Goal: Check status

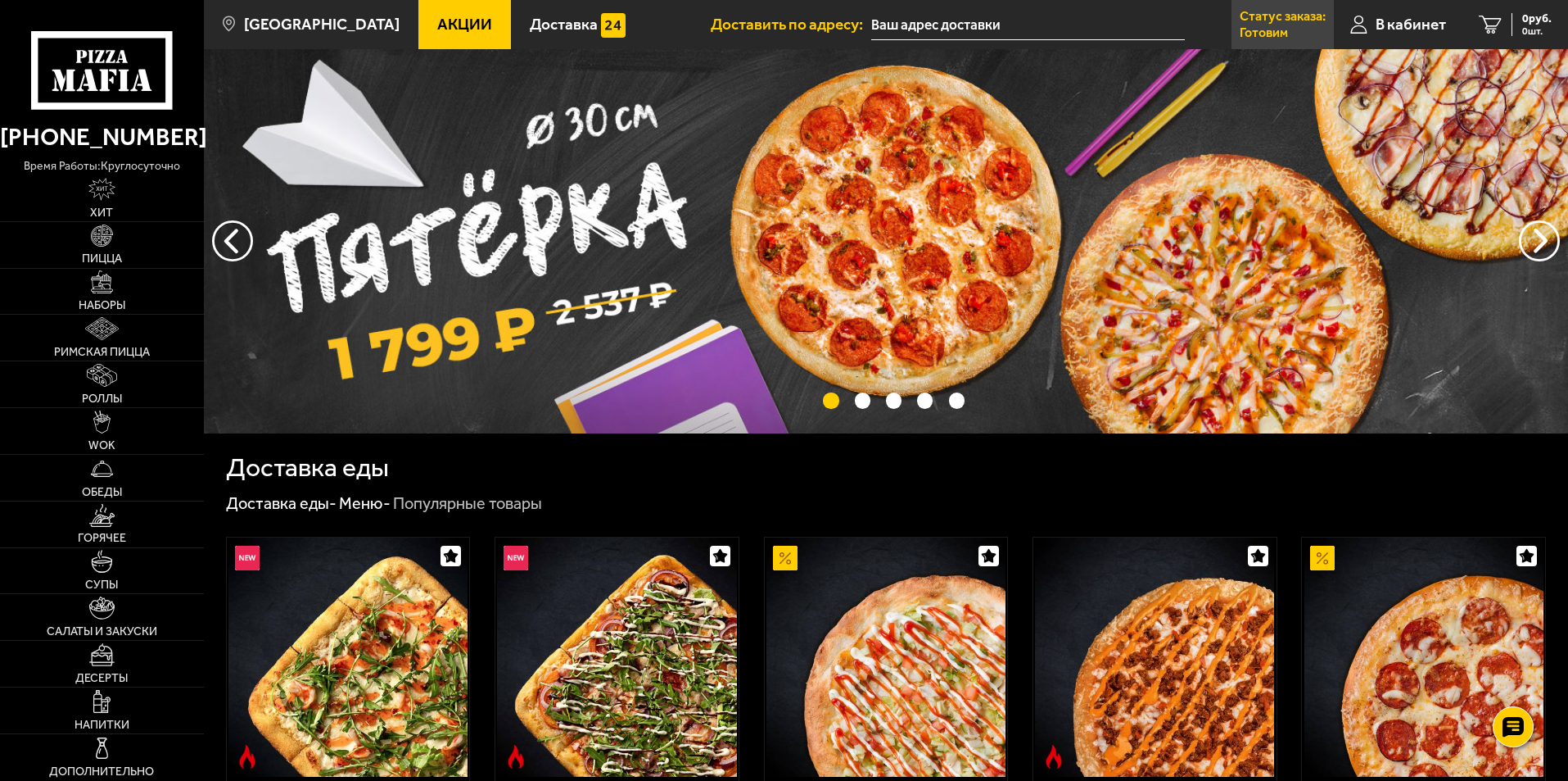
click at [1303, 19] on p "Статус заказа:" at bounding box center [1282, 16] width 86 height 13
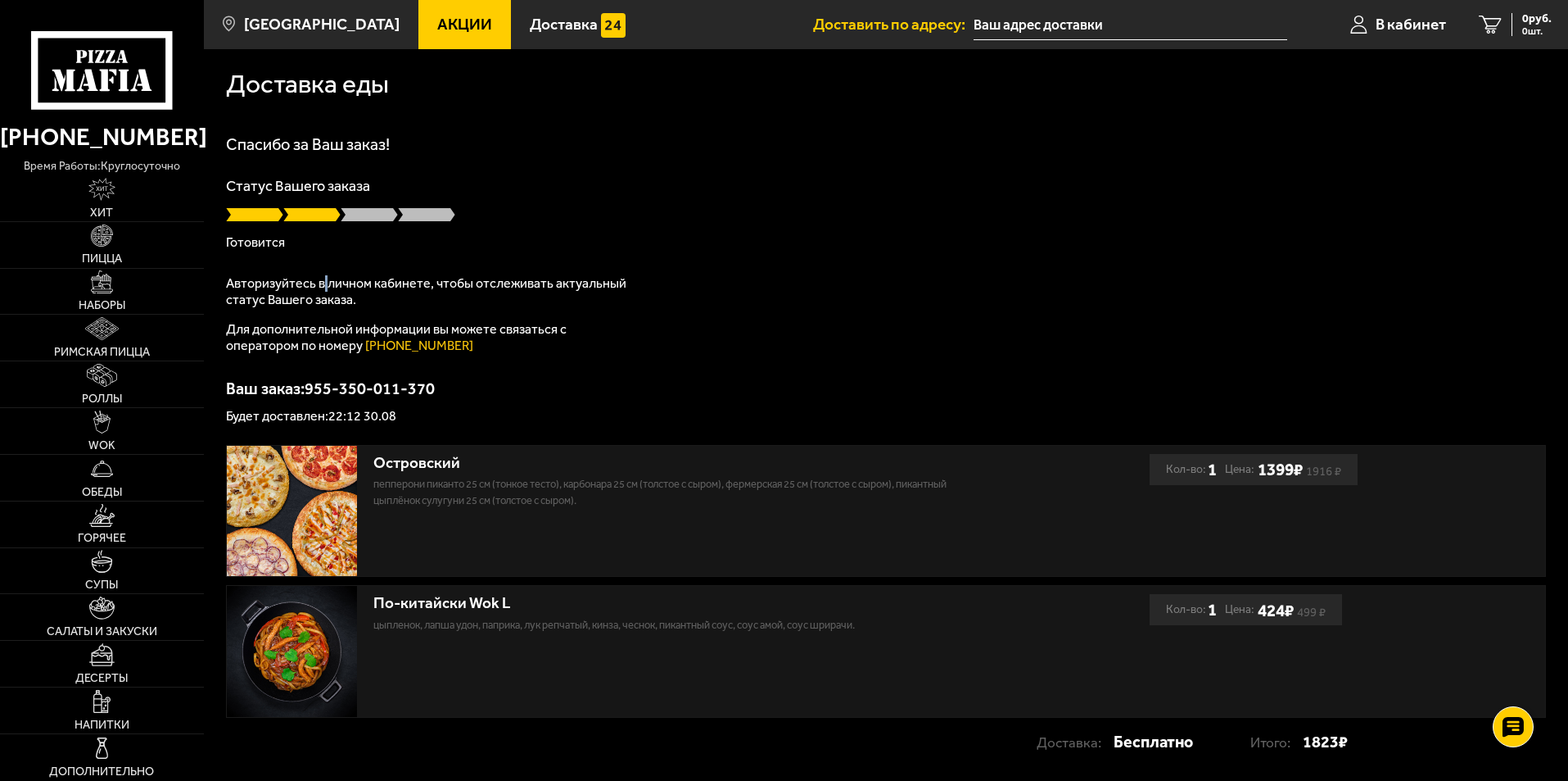
drag, startPoint x: 323, startPoint y: 276, endPoint x: 528, endPoint y: 309, distance: 207.6
click at [424, 297] on p "Авторизуйтесь в личном кабинете, чтобы отслеживать актуальный статус Вашего зак…" at bounding box center [430, 291] width 410 height 33
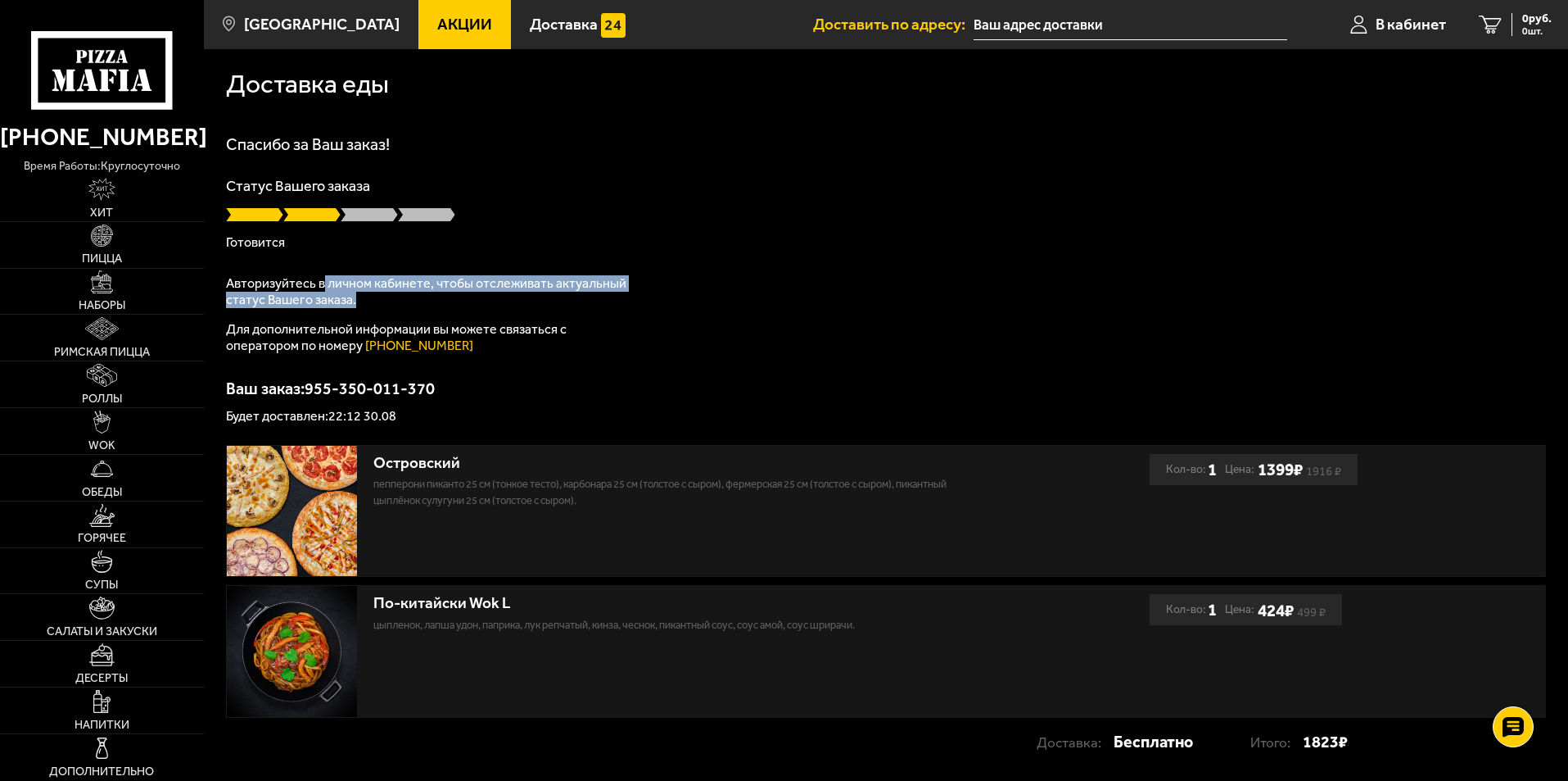
click at [542, 310] on div "Авторизуйтесь в личном кабинете, чтобы отслеживать актуальный статус Вашего зак…" at bounding box center [430, 315] width 410 height 79
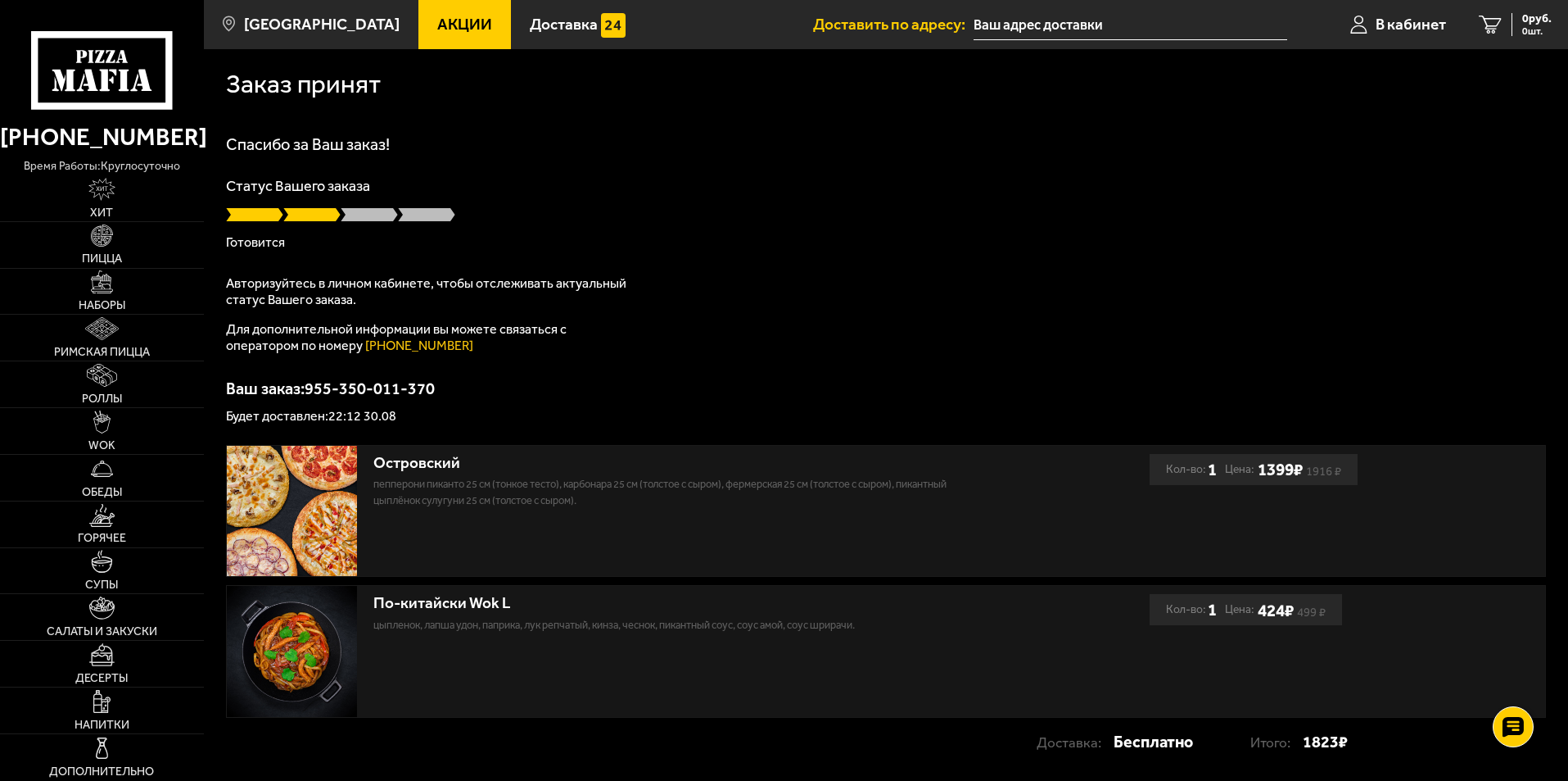
click at [127, 58] on icon at bounding box center [102, 70] width 141 height 78
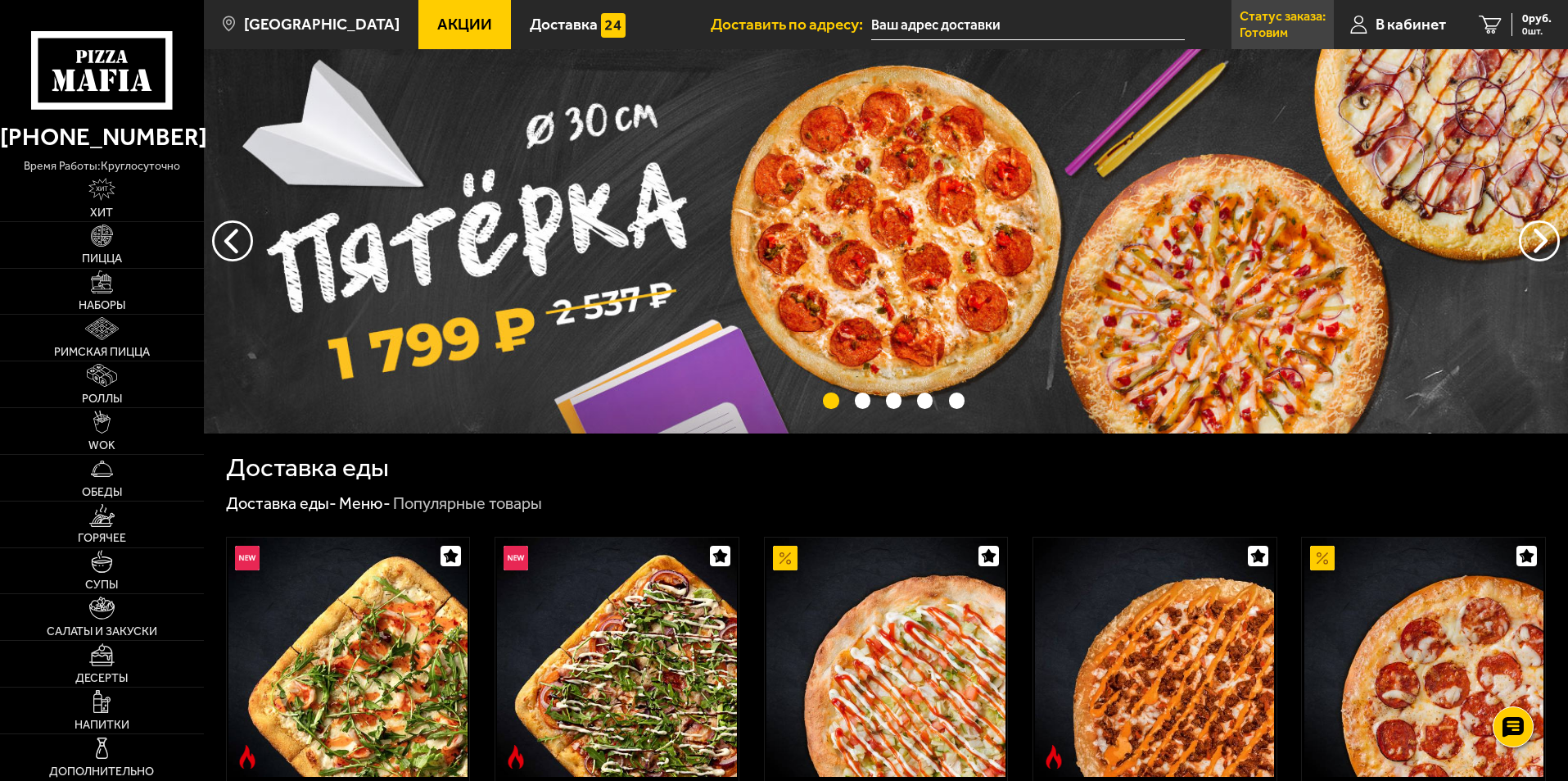
click at [1276, 28] on p "Готовим" at bounding box center [1263, 33] width 48 height 13
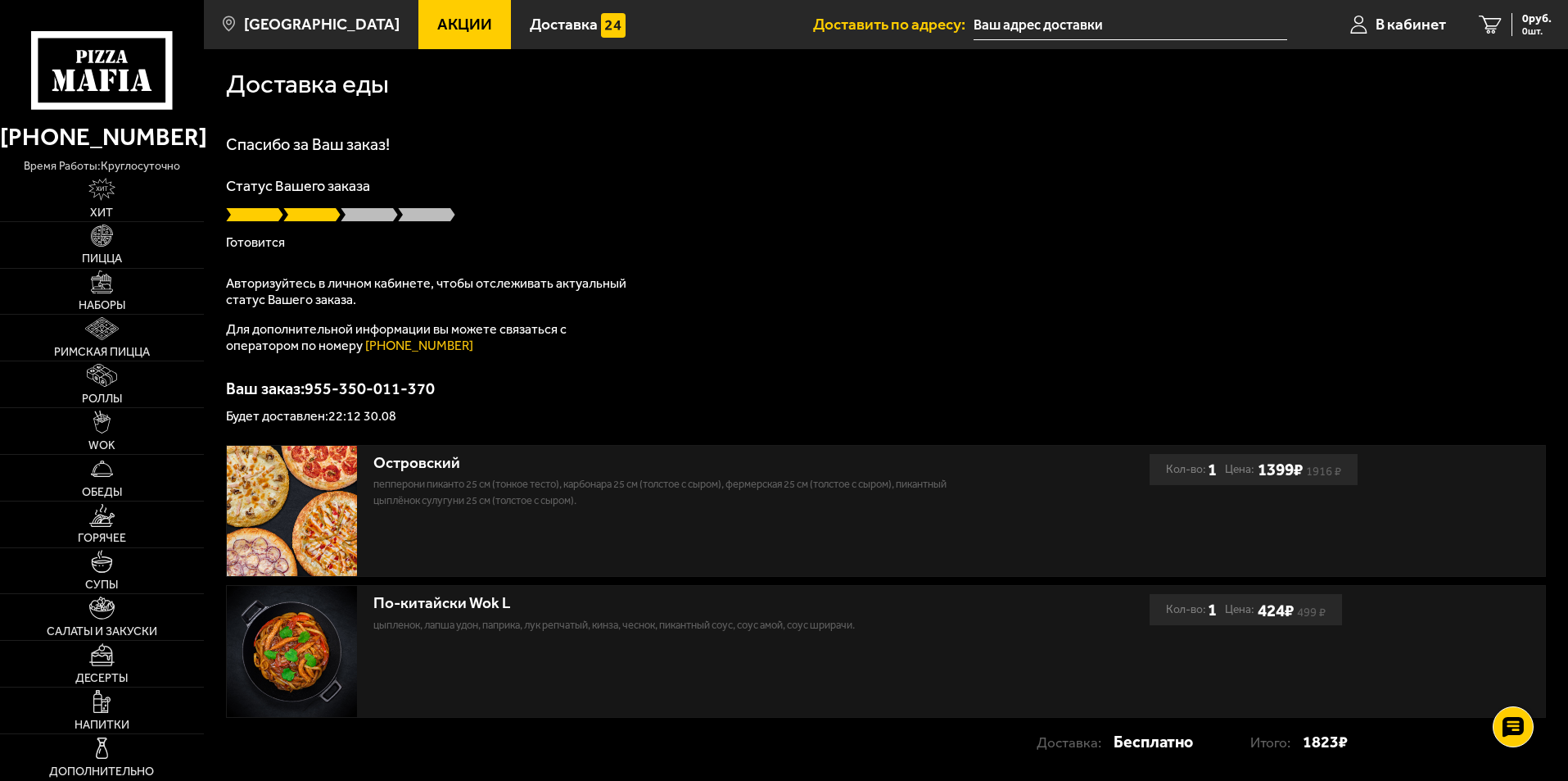
drag, startPoint x: 653, startPoint y: 267, endPoint x: 733, endPoint y: 280, distance: 81.0
click at [684, 273] on div "Спасибо за Ваш заказ! Статус Вашего заказа [PERSON_NAME] Авторизуйтесь в личном…" at bounding box center [886, 279] width 1320 height 286
click at [733, 280] on div "Спасибо за Ваш заказ! Статус Вашего заказа [PERSON_NAME] Авторизуйтесь в личном…" at bounding box center [886, 279] width 1320 height 286
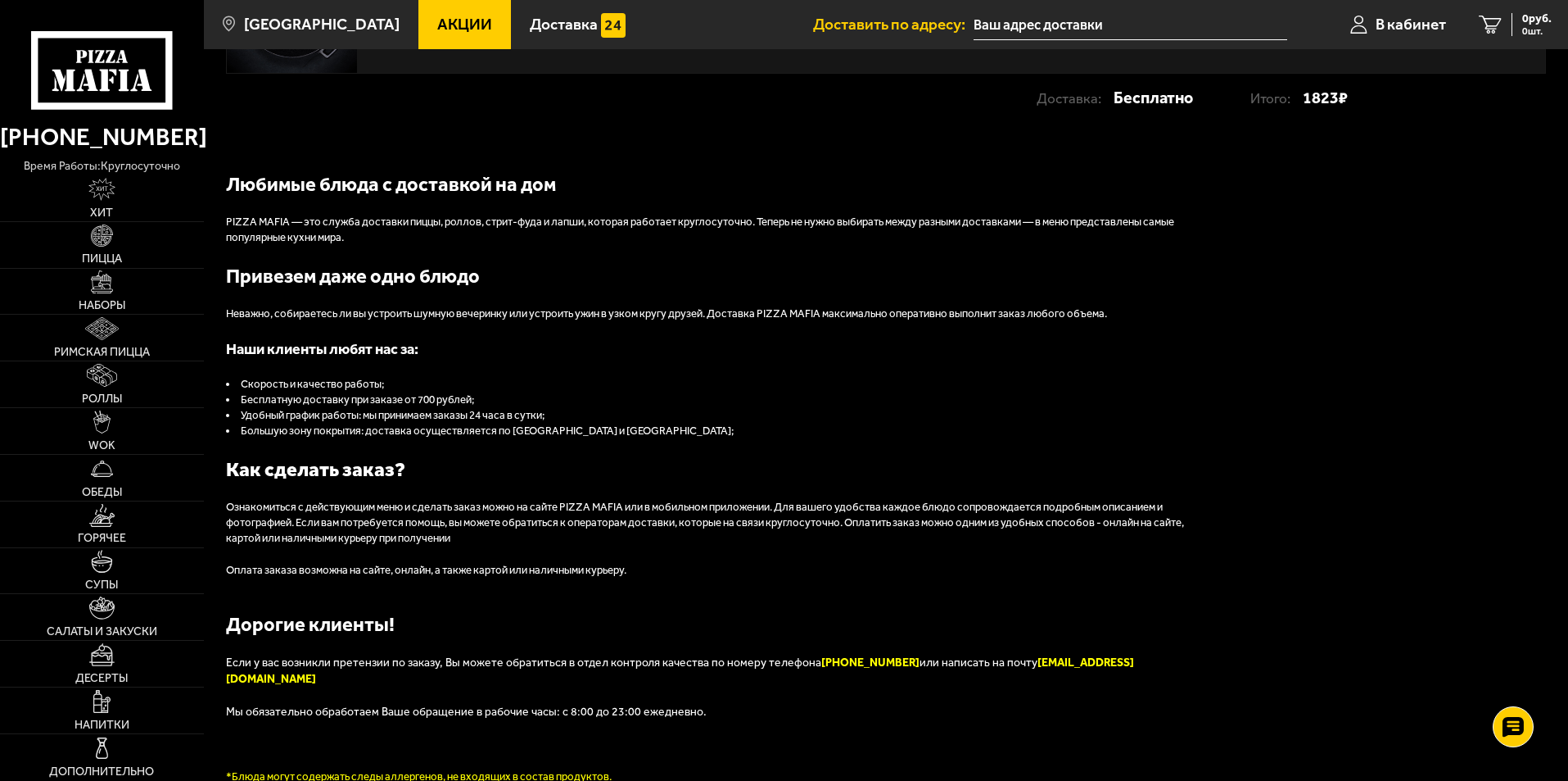
scroll to position [656, 0]
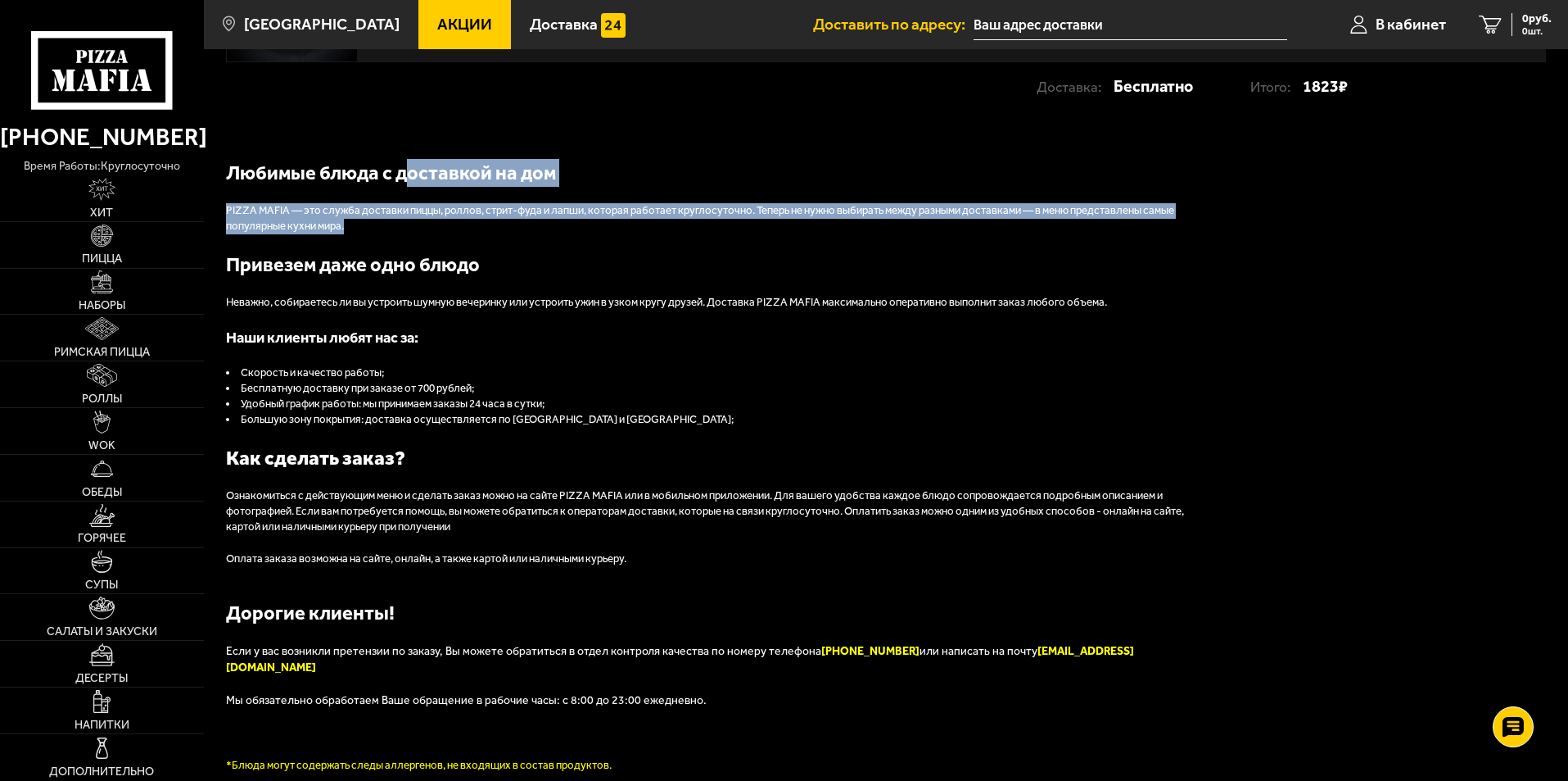
drag, startPoint x: 416, startPoint y: 223, endPoint x: 450, endPoint y: 351, distance: 132.4
click at [425, 268] on div "Любимые блюда с доставкой на дом PIZZA MAFIA — это служба доставки пиццы, ролло…" at bounding box center [717, 466] width 983 height 614
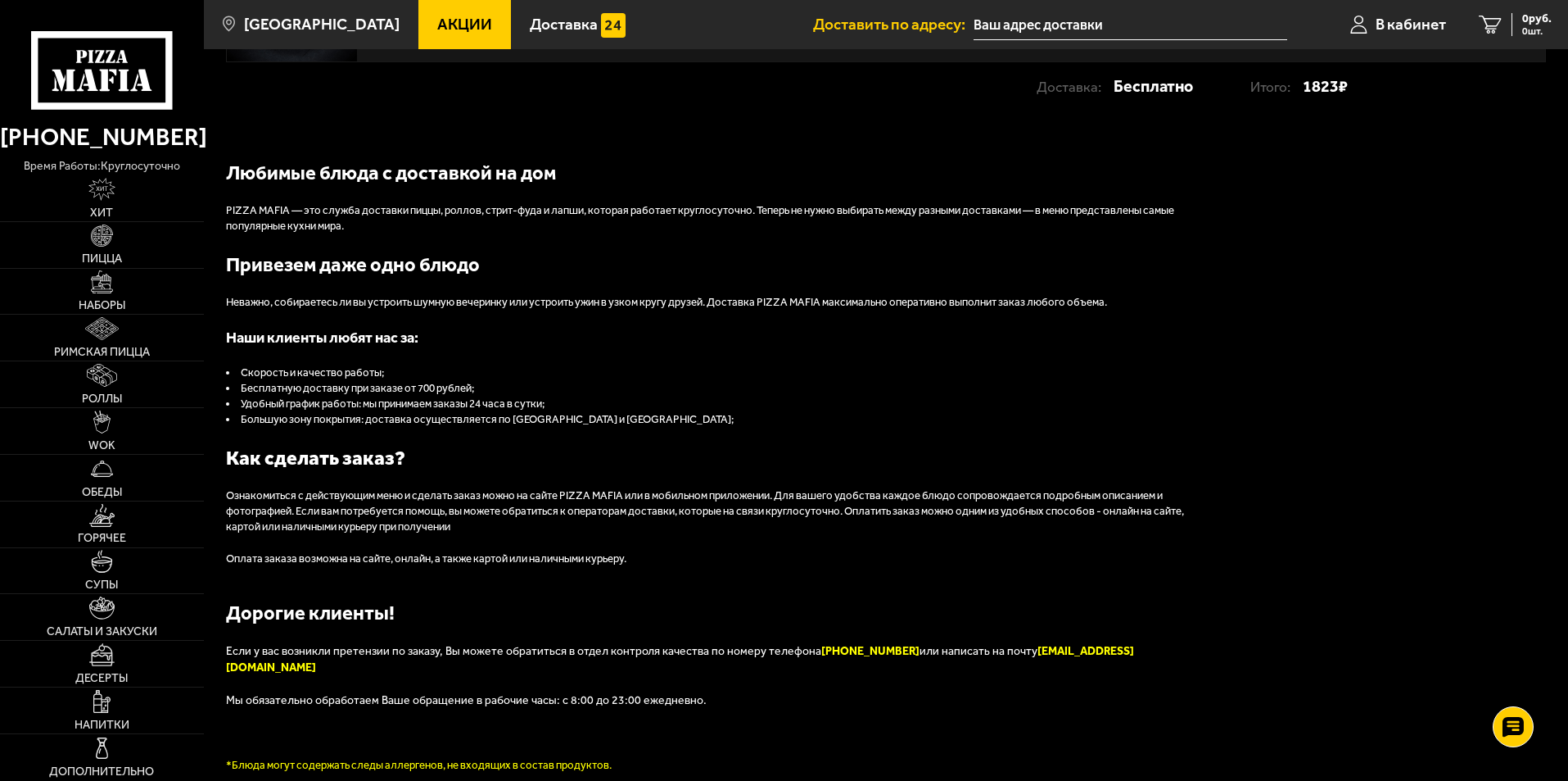
click at [457, 373] on li "Скорость и качество работы;" at bounding box center [717, 373] width 983 height 16
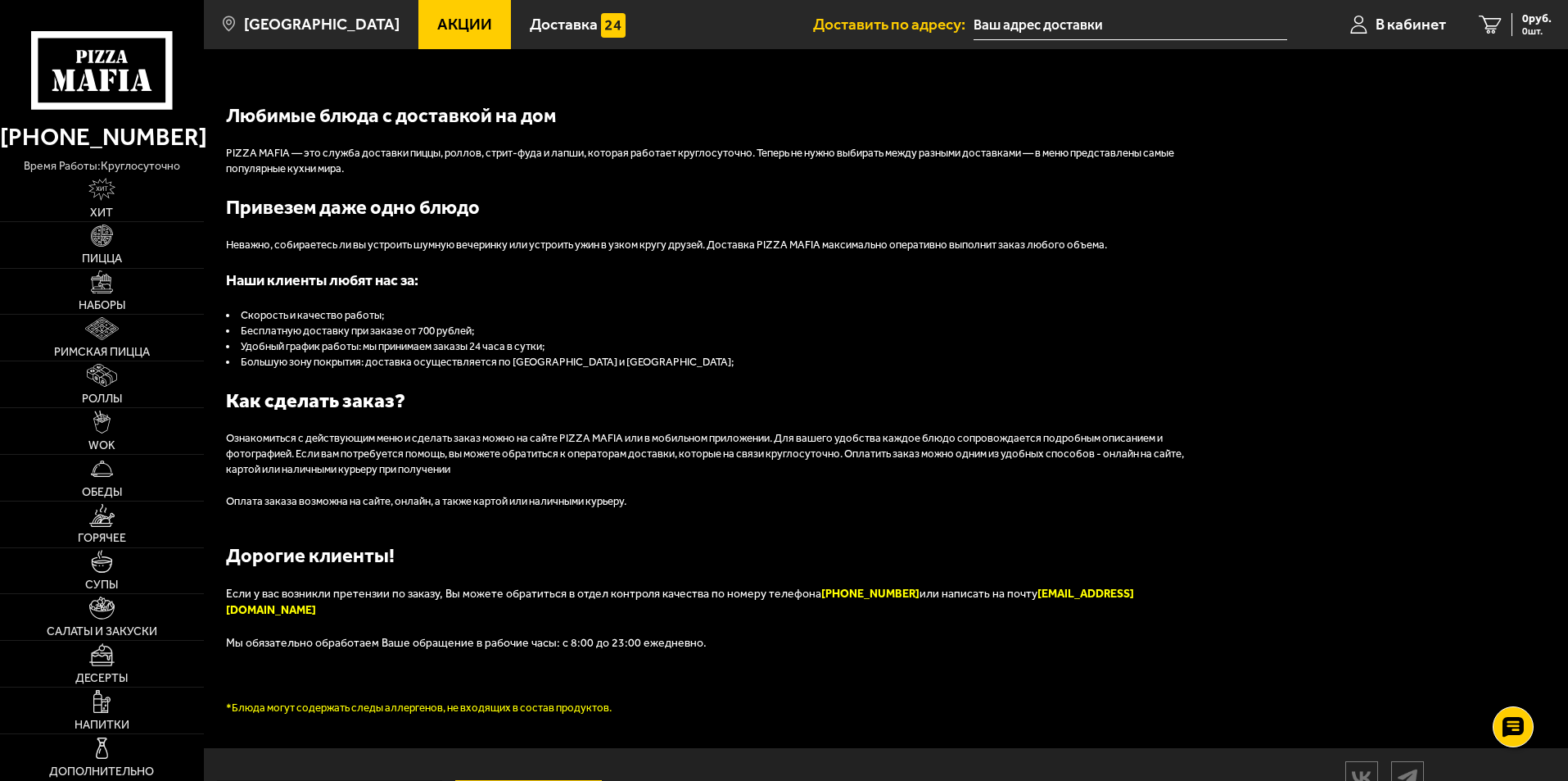
scroll to position [770, 0]
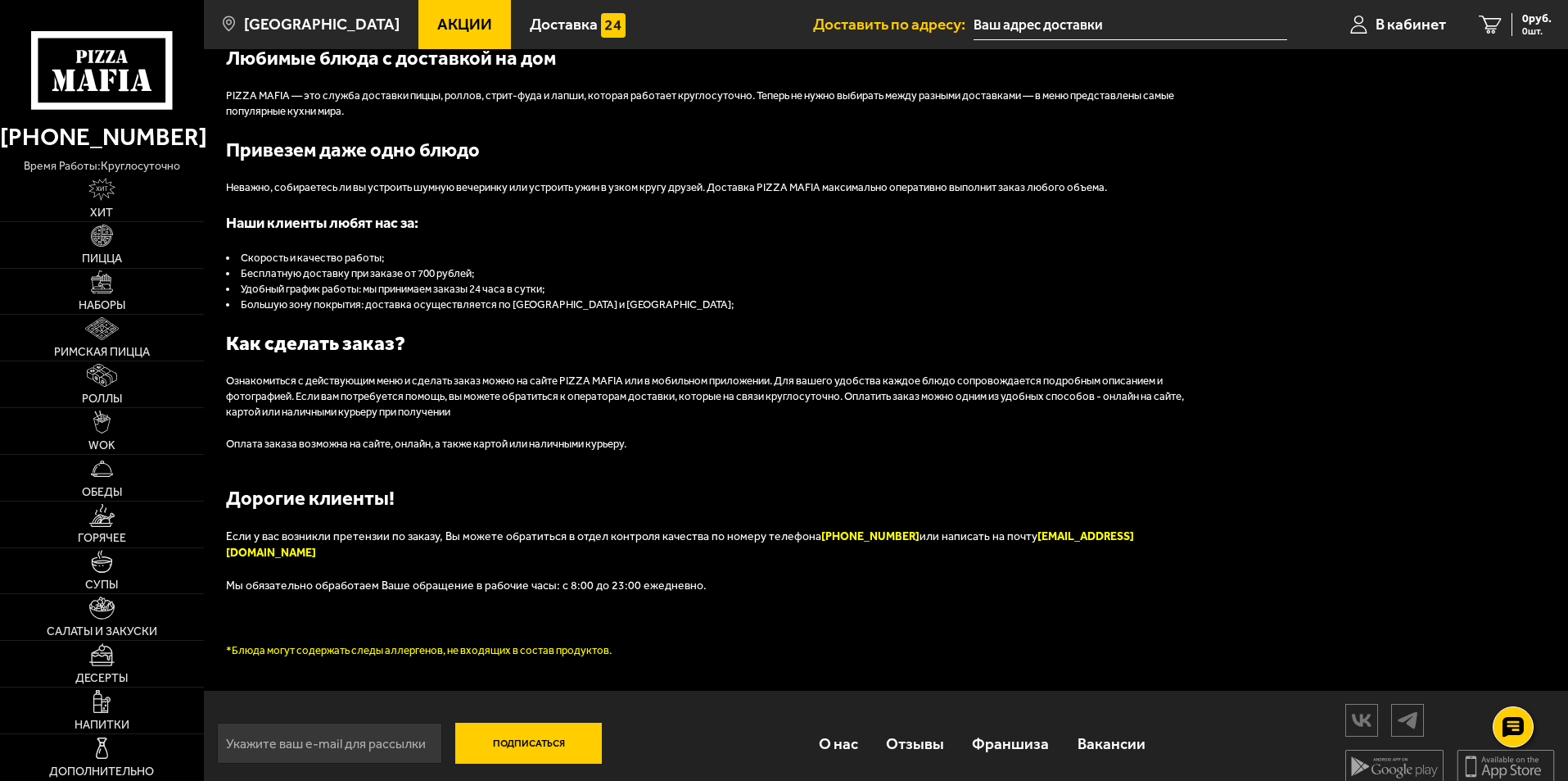
click at [501, 243] on div "Любимые блюда с доставкой на дом PIZZA MAFIA — это служба доставки пиццы, ролло…" at bounding box center [717, 351] width 983 height 614
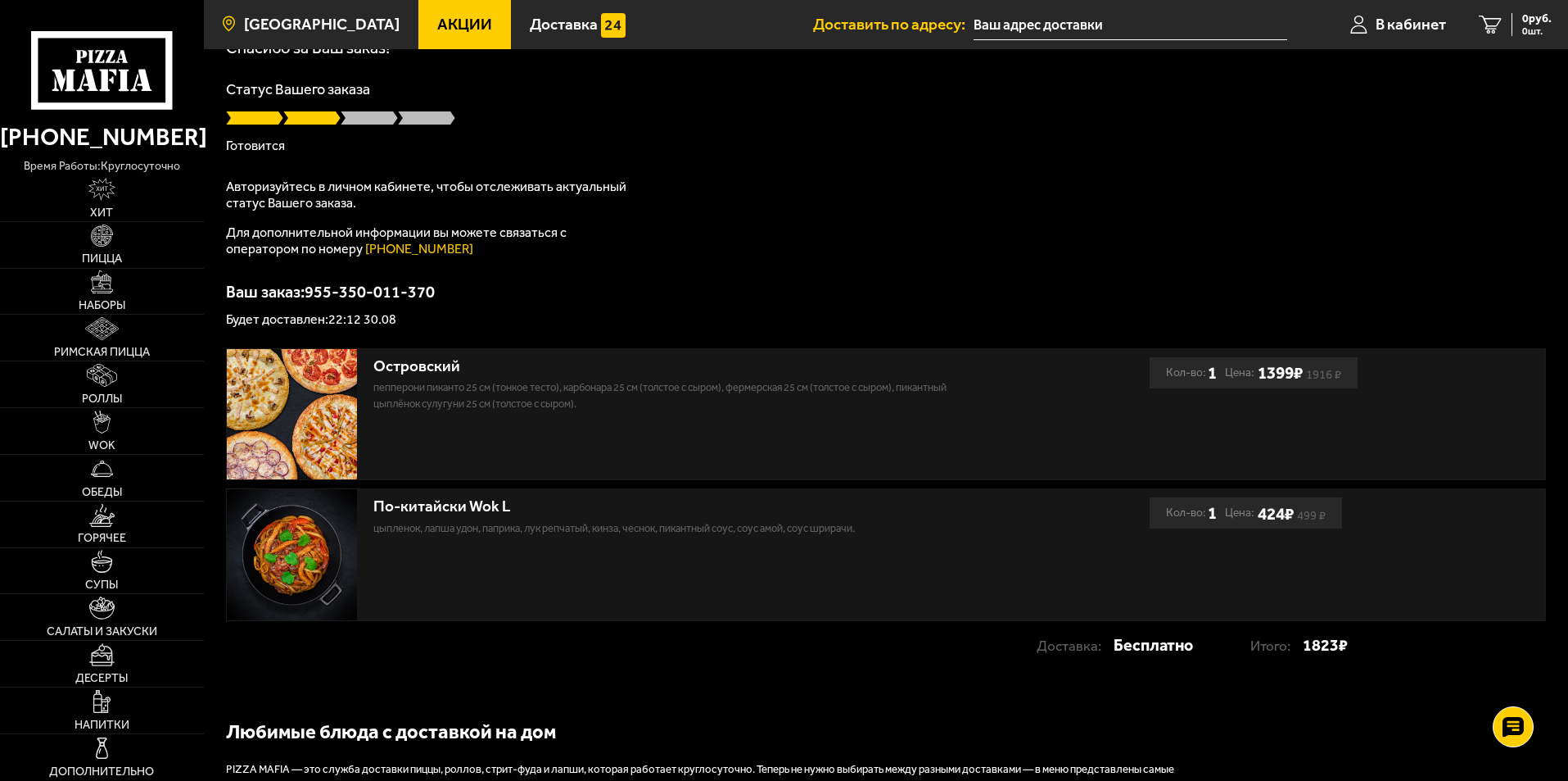
scroll to position [0, 0]
